Goal: Navigation & Orientation: Find specific page/section

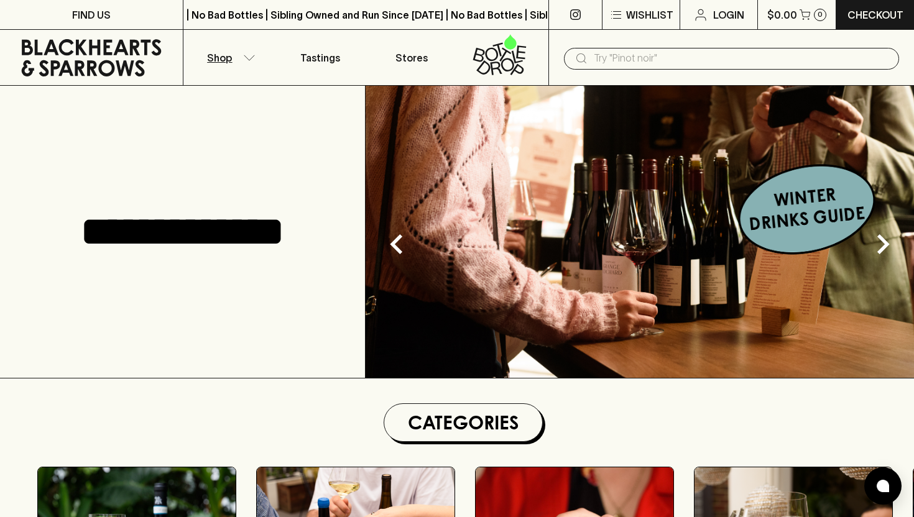
click at [246, 53] on button "Shop" at bounding box center [228, 57] width 91 height 55
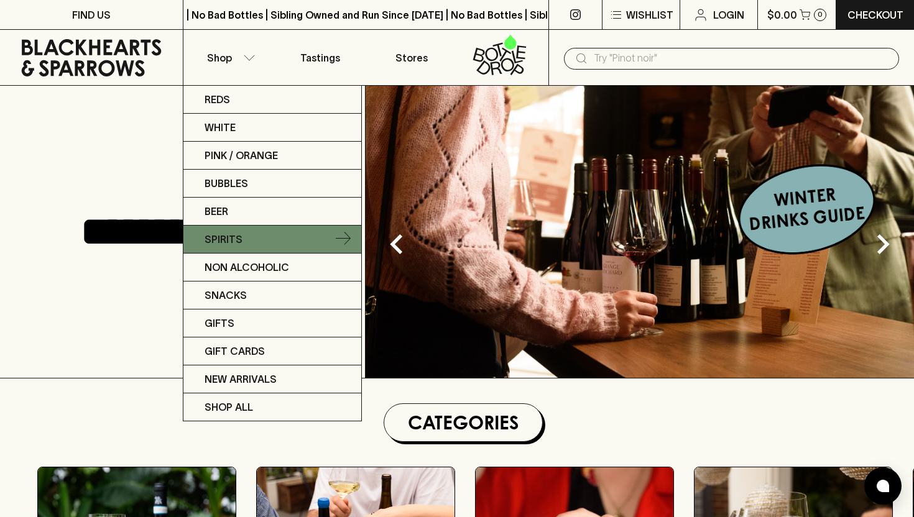
click at [253, 240] on link "Spirits" at bounding box center [272, 240] width 178 height 28
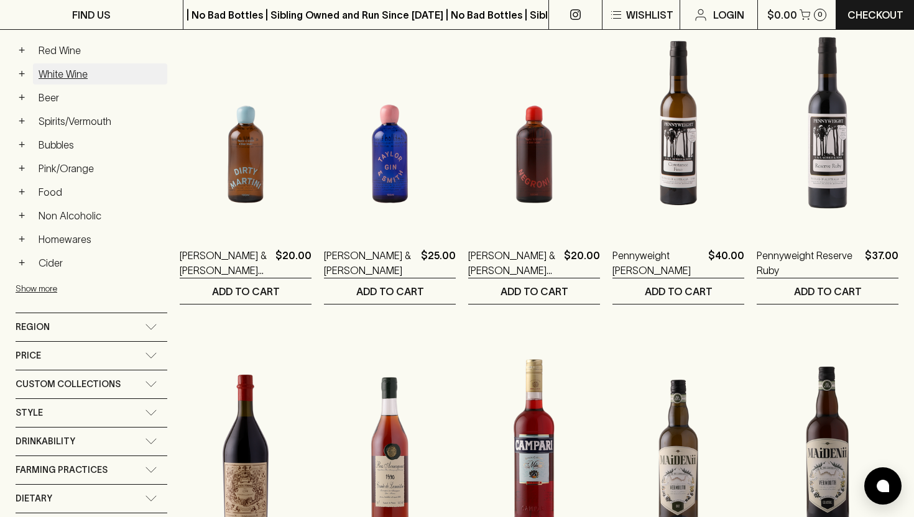
scroll to position [244, 0]
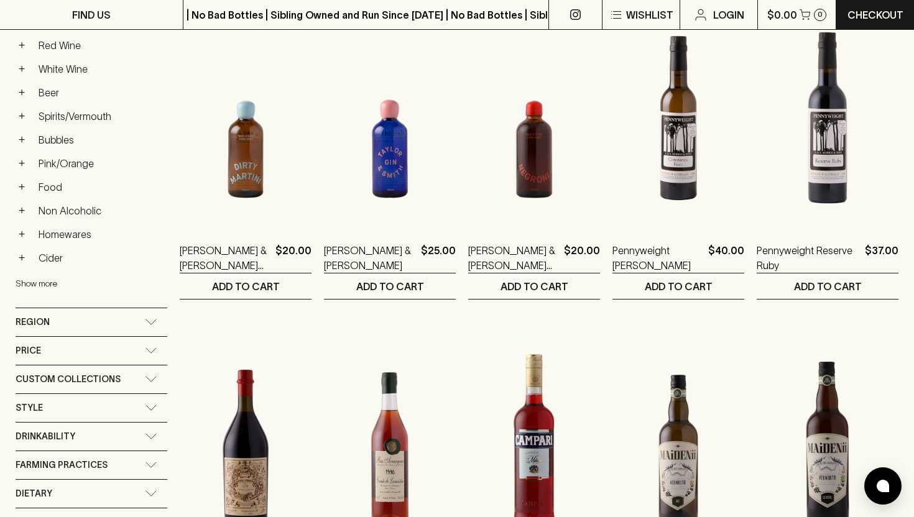
click at [52, 281] on button "Show more" at bounding box center [97, 283] width 163 height 25
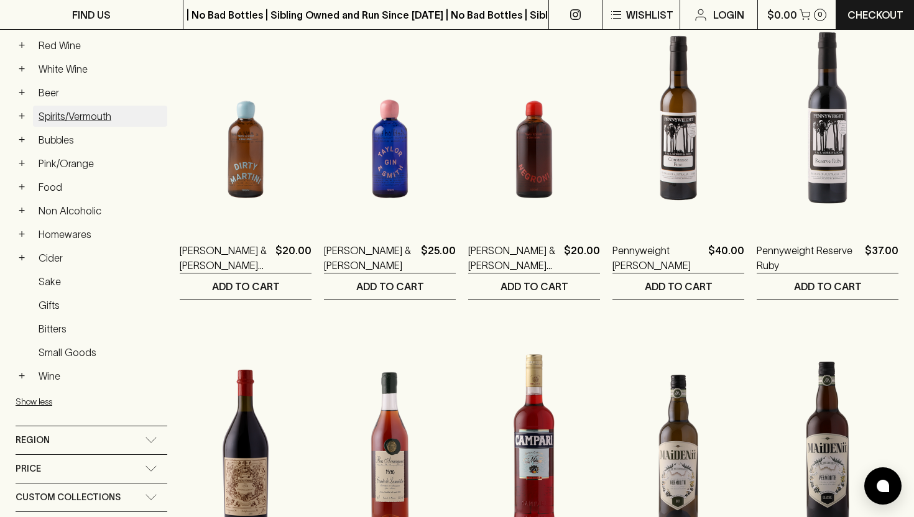
click at [90, 116] on link "Spirits/Vermouth" at bounding box center [100, 116] width 134 height 21
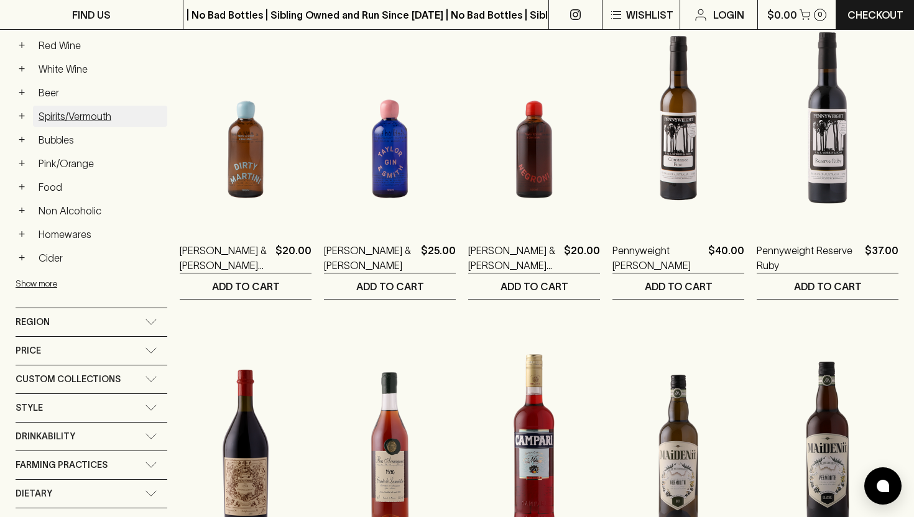
click at [90, 116] on link "Spirits/Vermouth" at bounding box center [100, 116] width 134 height 21
click at [20, 118] on button "+" at bounding box center [22, 116] width 12 height 12
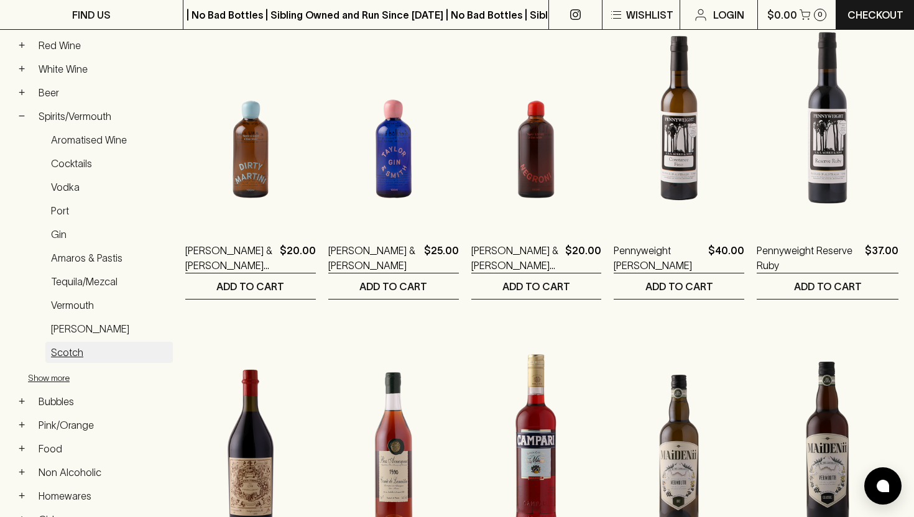
click at [62, 353] on link "Scotch" at bounding box center [108, 352] width 127 height 21
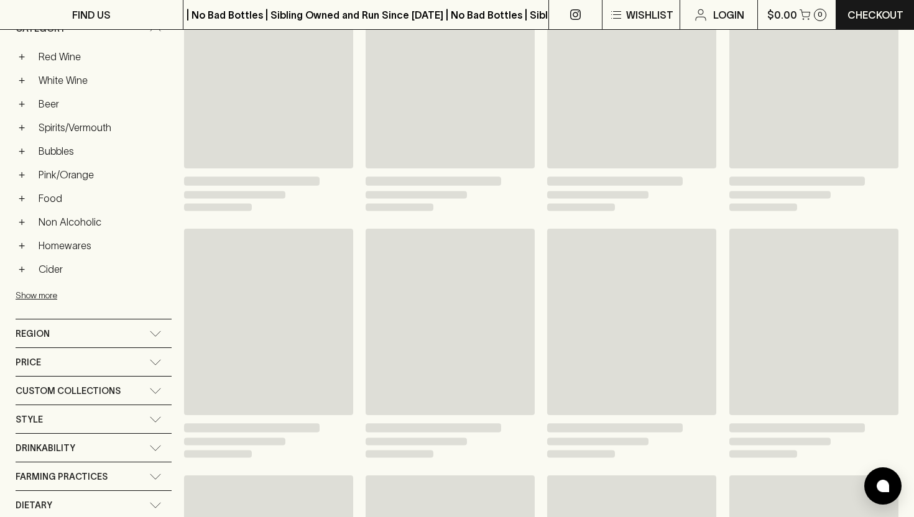
scroll to position [256, 0]
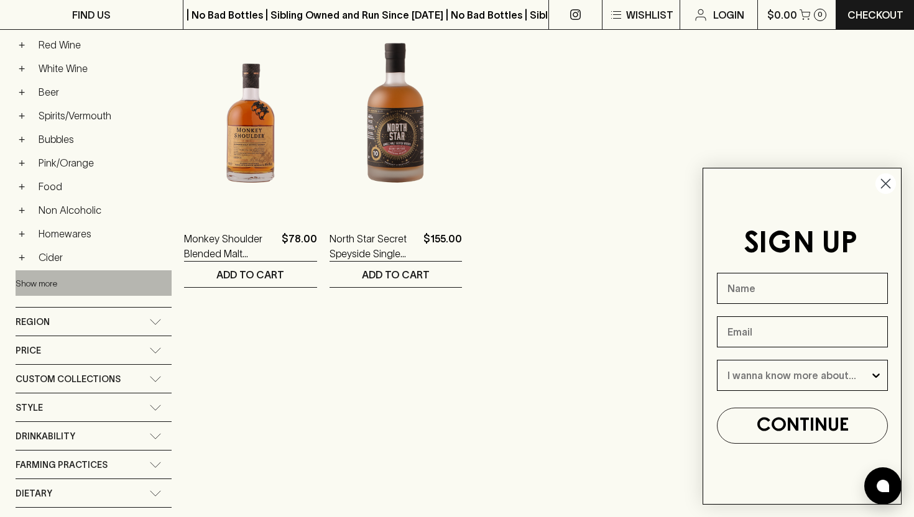
click at [40, 281] on button "Show more" at bounding box center [97, 283] width 163 height 25
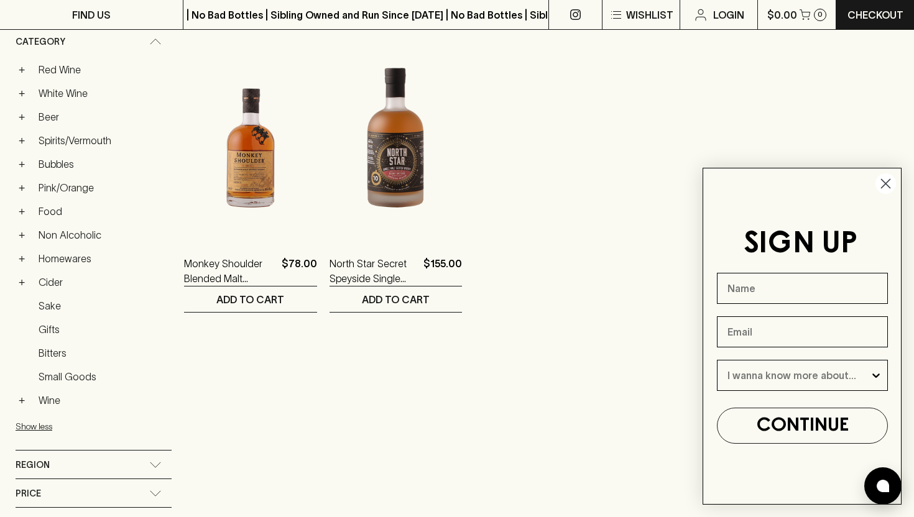
scroll to position [215, 0]
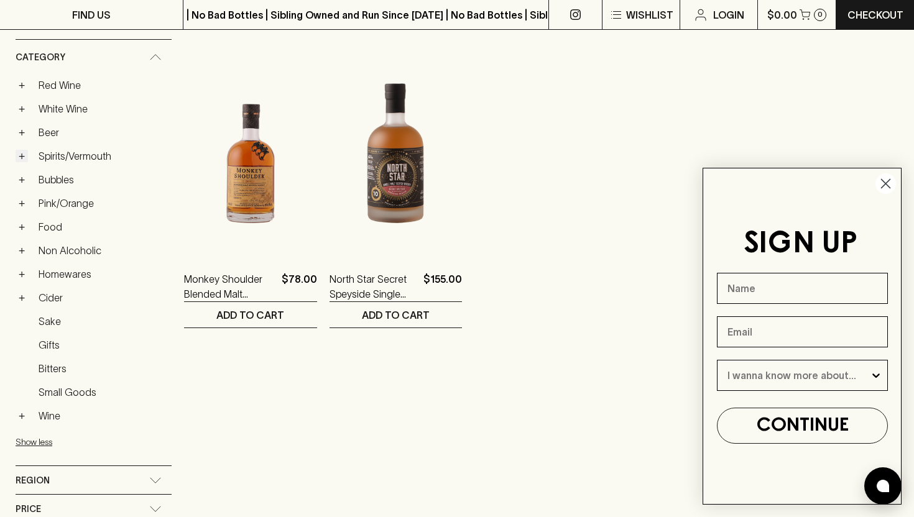
click at [24, 155] on button "+" at bounding box center [22, 156] width 12 height 12
